Goal: Task Accomplishment & Management: Manage account settings

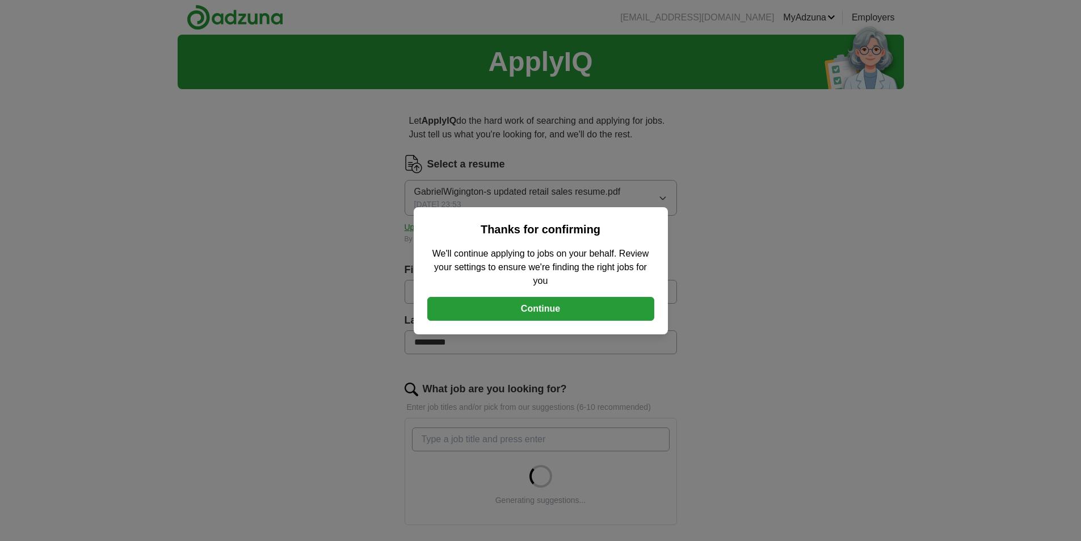
click at [579, 311] on button "Continue" at bounding box center [540, 309] width 227 height 24
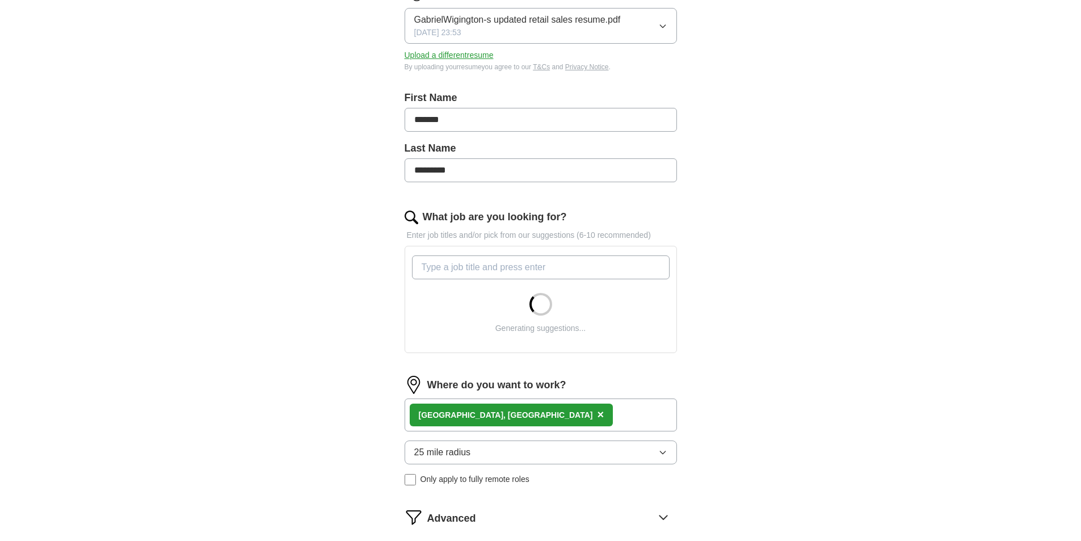
scroll to position [376, 0]
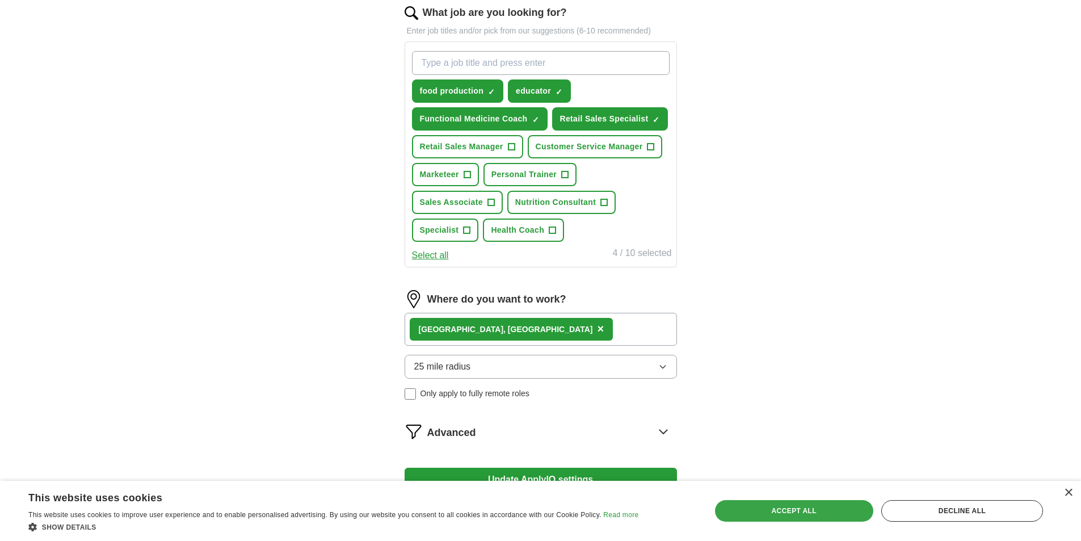
click at [788, 512] on div "Accept all" at bounding box center [794, 511] width 158 height 22
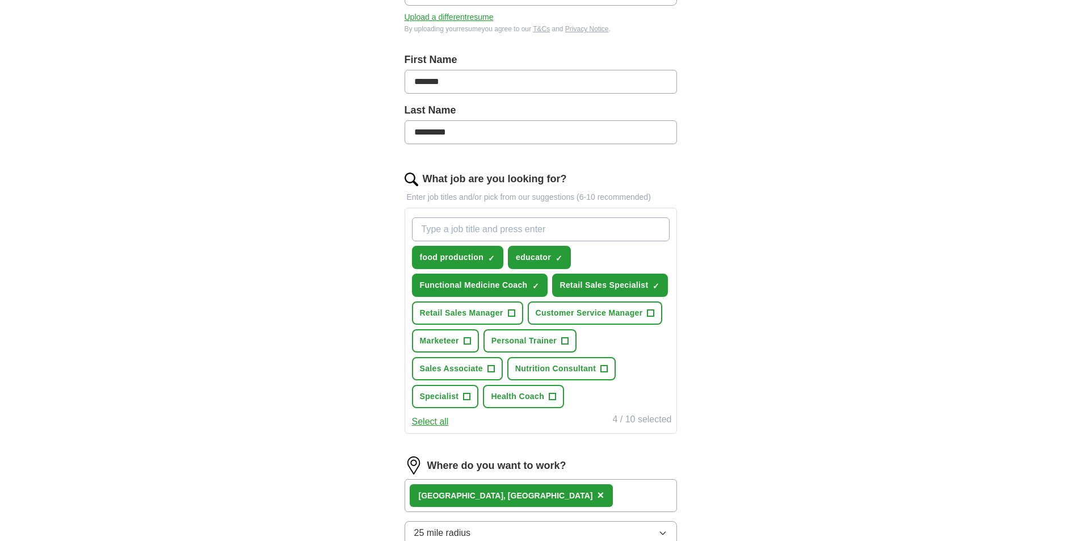
scroll to position [206, 0]
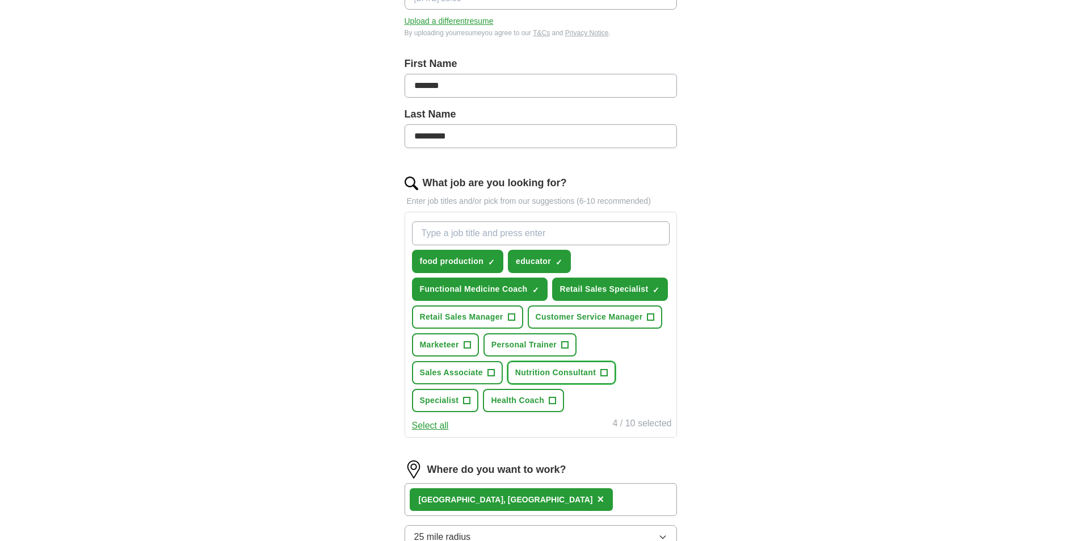
click at [599, 374] on button "Nutrition Consultant +" at bounding box center [561, 372] width 108 height 23
click at [492, 376] on span "+" at bounding box center [490, 372] width 7 height 9
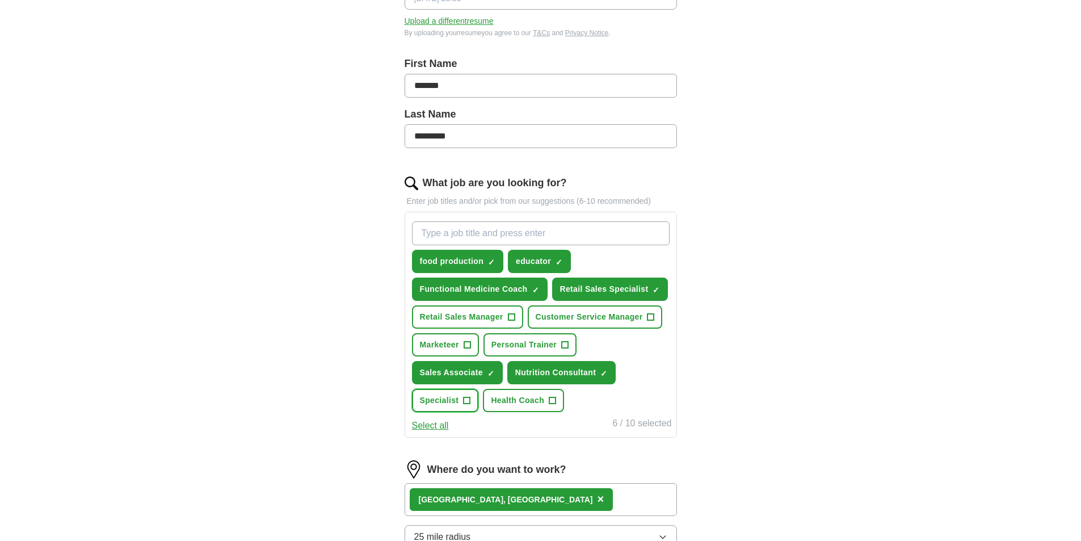
click at [456, 398] on span "Specialist" at bounding box center [439, 400] width 39 height 12
click at [519, 233] on input "What job are you looking for?" at bounding box center [541, 233] width 258 height 24
type input "s"
type input "[MEDICAL_DATA] coach"
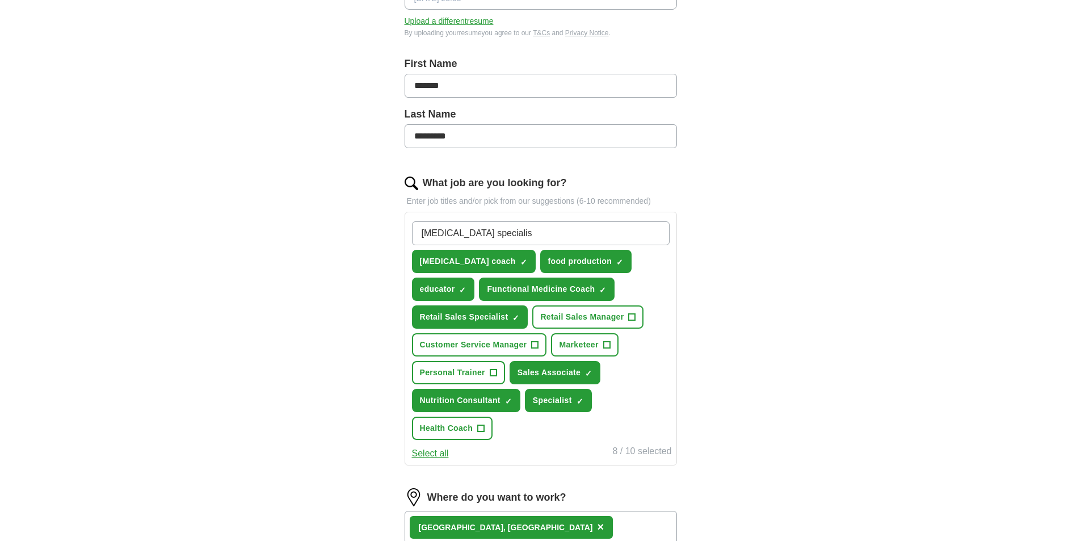
type input "[MEDICAL_DATA] specialist"
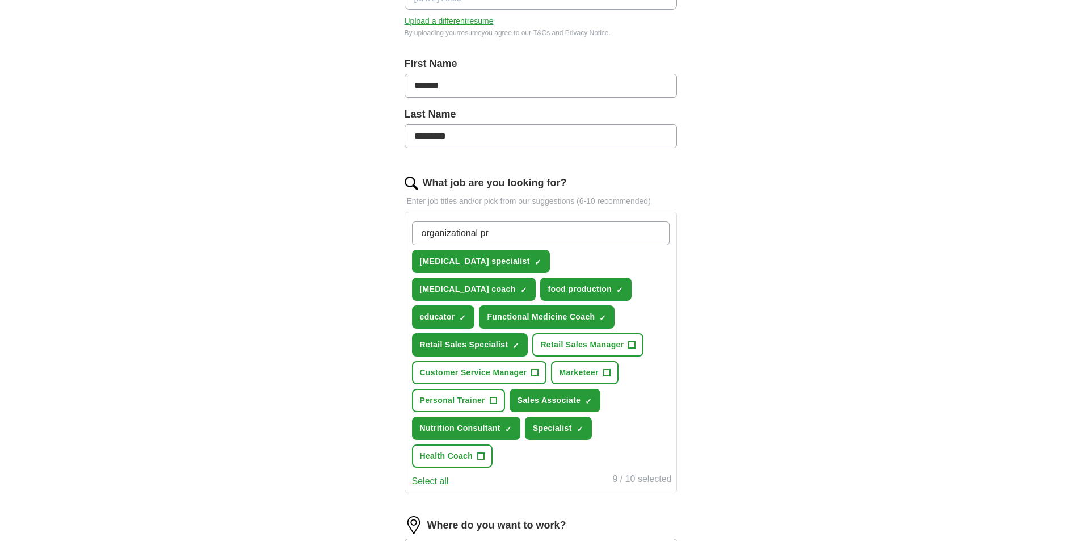
type input "organizational pro"
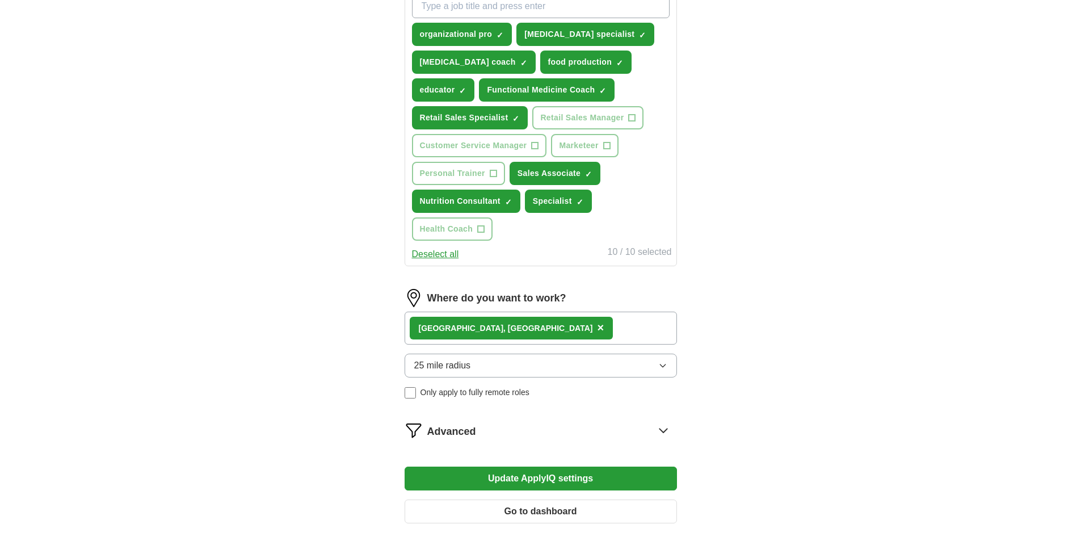
scroll to position [490, 0]
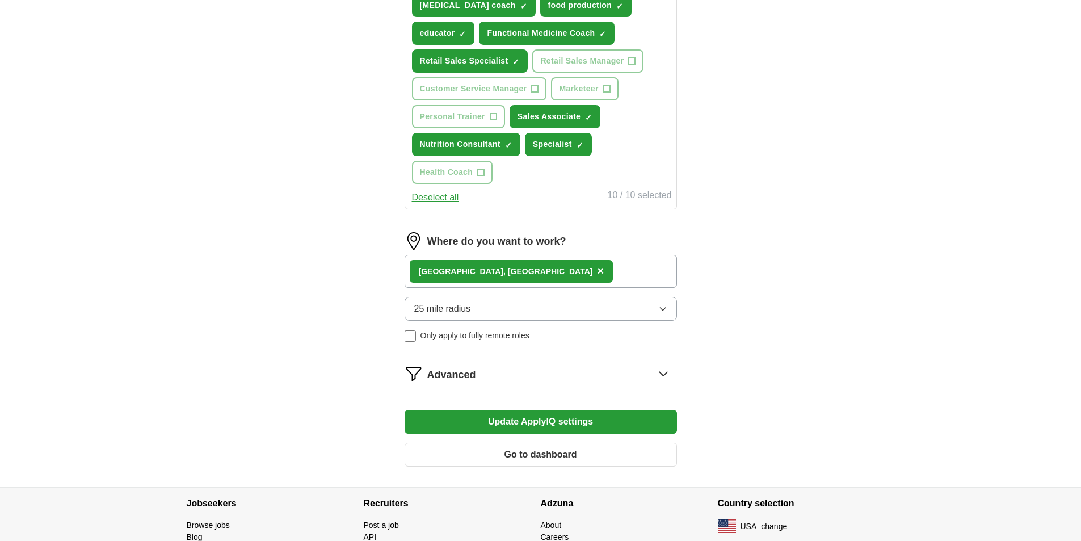
click at [533, 297] on button "25 mile radius" at bounding box center [540, 309] width 272 height 24
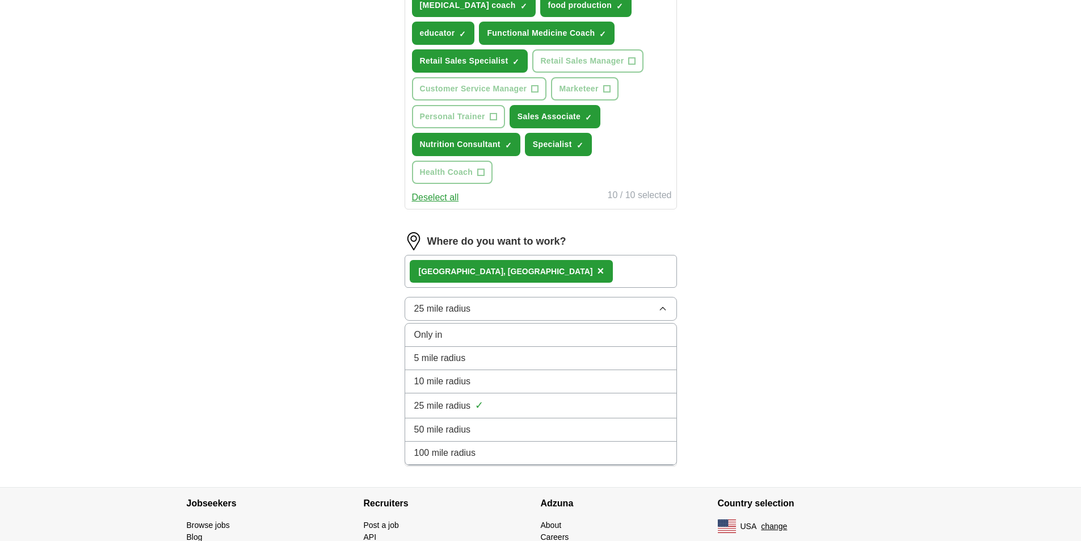
click at [533, 297] on button "25 mile radius" at bounding box center [540, 309] width 272 height 24
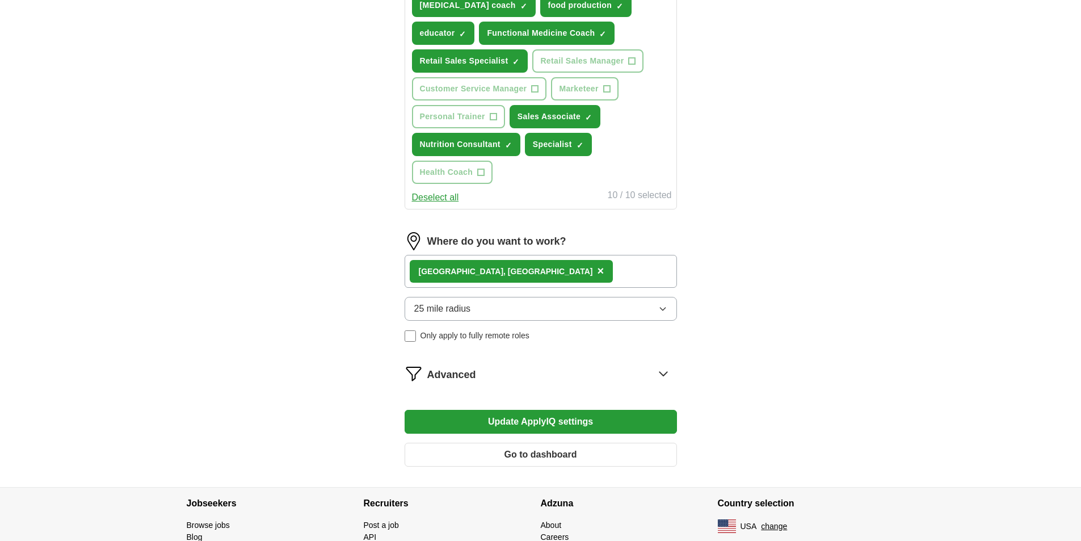
click at [757, 268] on div "ApplyIQ Let ApplyIQ do the hard work of searching and applying for jobs. Just t…" at bounding box center [541, 16] width 726 height 942
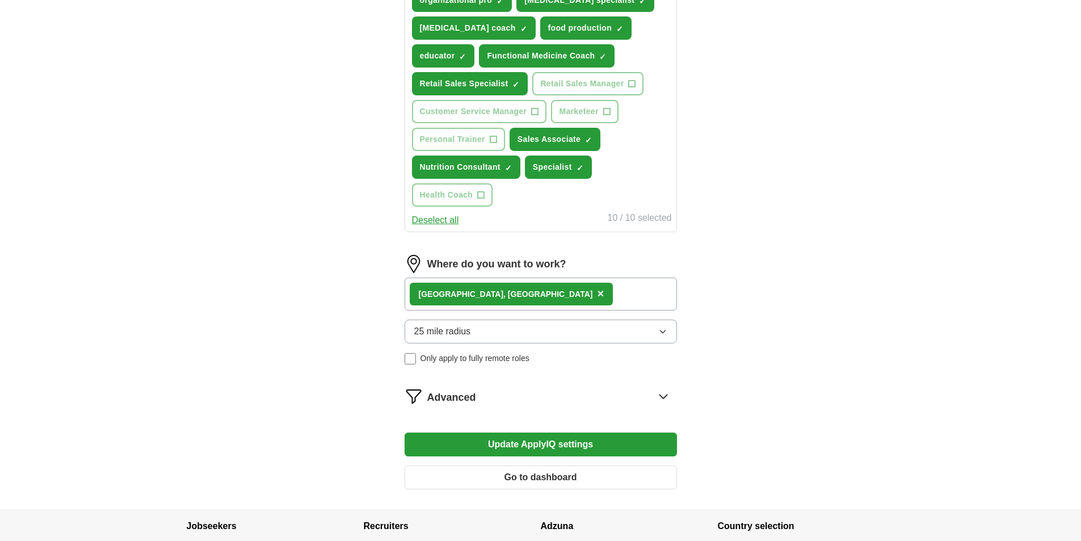
scroll to position [522, 0]
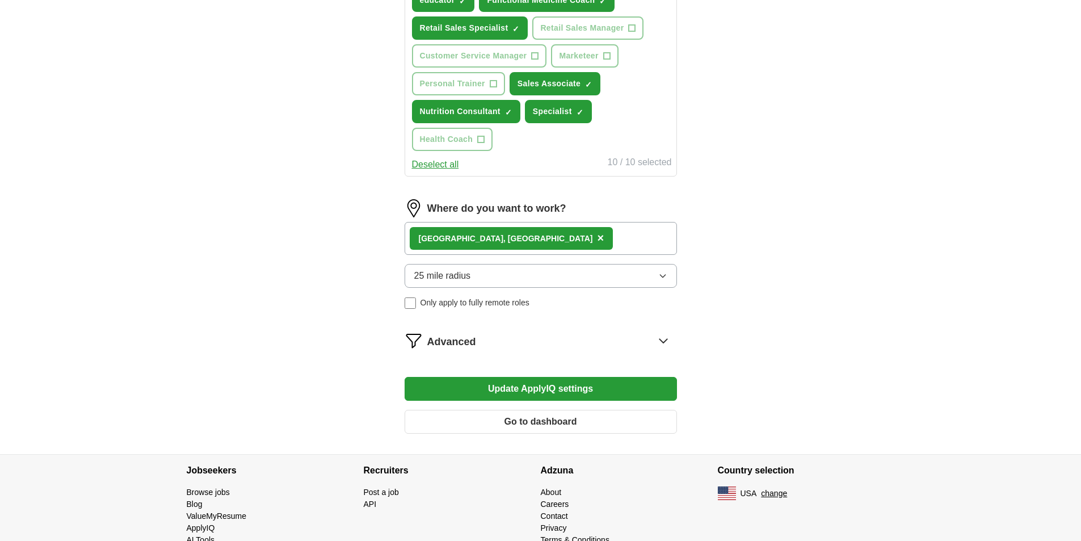
click at [573, 377] on button "Update ApplyIQ settings" at bounding box center [540, 389] width 272 height 24
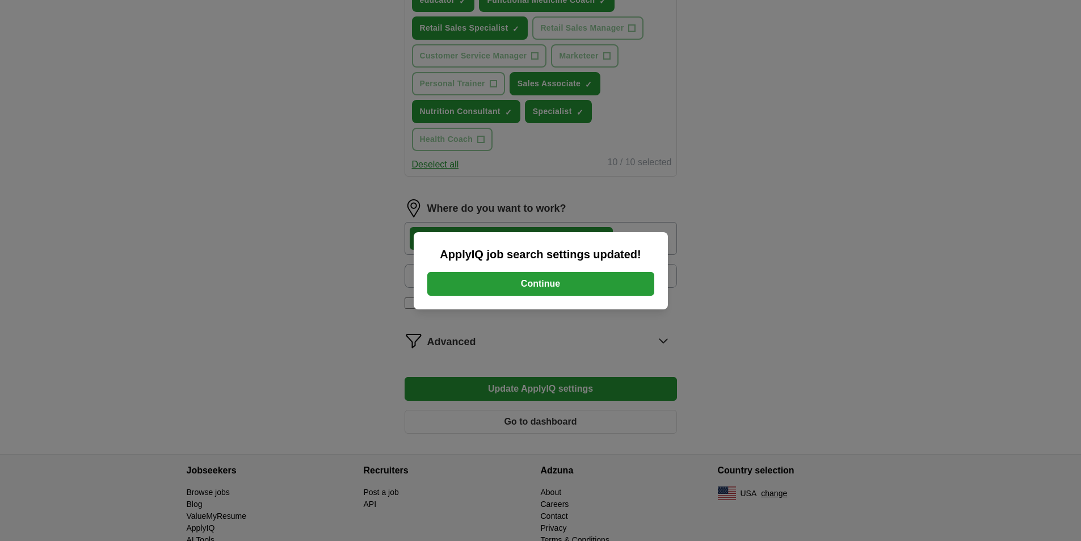
click at [569, 275] on button "Continue" at bounding box center [540, 284] width 227 height 24
